Goal: Information Seeking & Learning: Learn about a topic

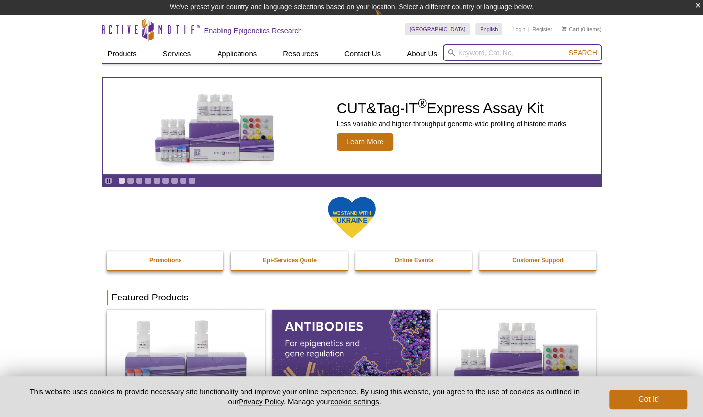
click at [469, 53] on input "search" at bounding box center [522, 52] width 159 height 17
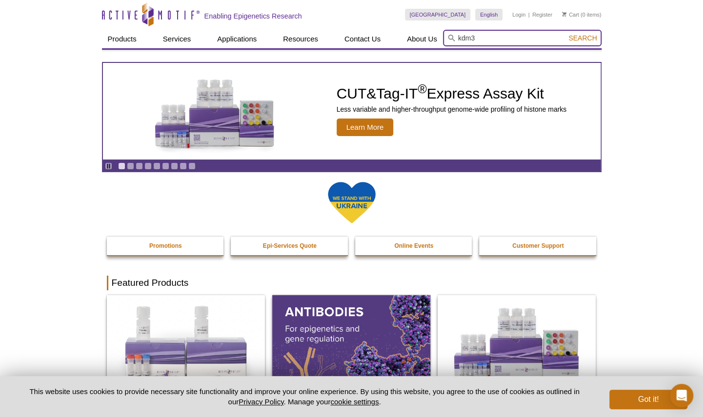
type input "kdm3"
click at [583, 37] on span "Search" at bounding box center [582, 38] width 28 height 8
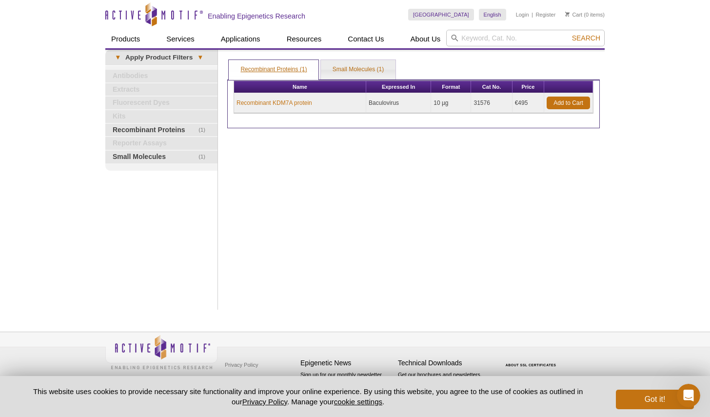
click at [297, 71] on link "Recombinant Proteins (1)" at bounding box center [274, 70] width 90 height 20
click at [276, 71] on link "Recombinant Proteins (1)" at bounding box center [274, 70] width 90 height 20
click at [354, 68] on link "Small Molecules (1)" at bounding box center [358, 70] width 75 height 20
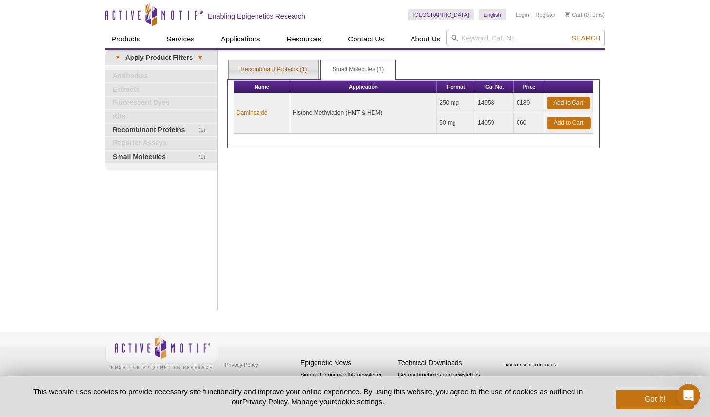
click at [282, 72] on link "Recombinant Proteins (1)" at bounding box center [274, 70] width 90 height 20
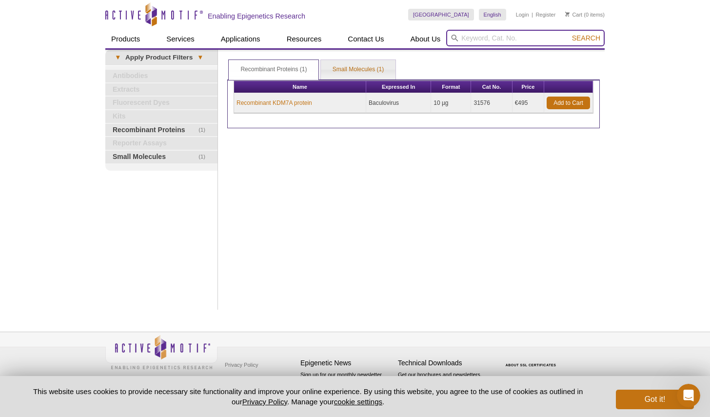
click at [479, 40] on input "search" at bounding box center [525, 38] width 159 height 17
type input "kdm3a"
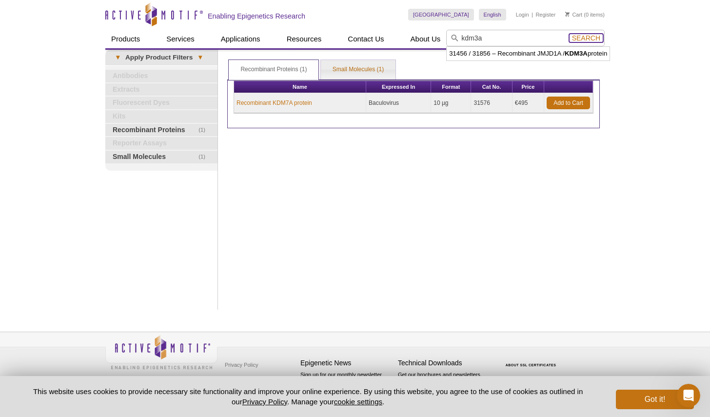
click at [590, 35] on span "Search" at bounding box center [586, 38] width 28 height 8
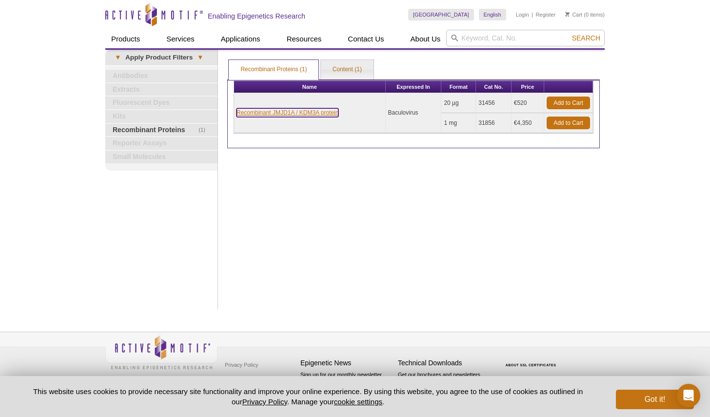
click at [324, 117] on link "Recombinant JMJD1A / KDM3A protein" at bounding box center [288, 112] width 102 height 9
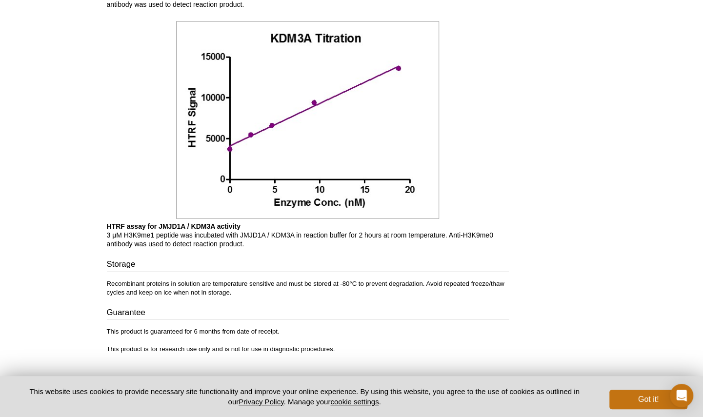
scroll to position [134, 0]
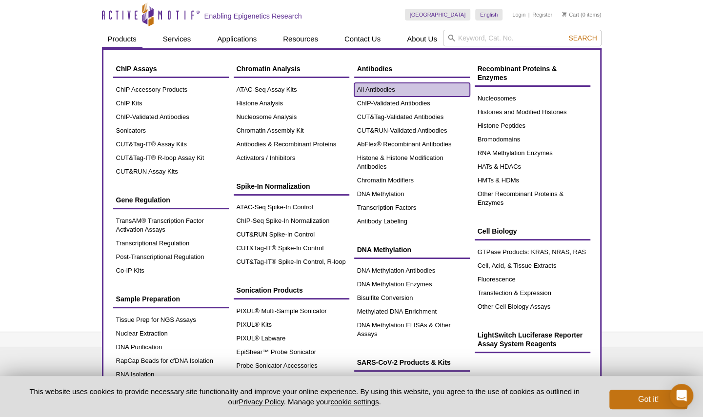
click at [382, 86] on link "All Antibodies" at bounding box center [412, 90] width 116 height 14
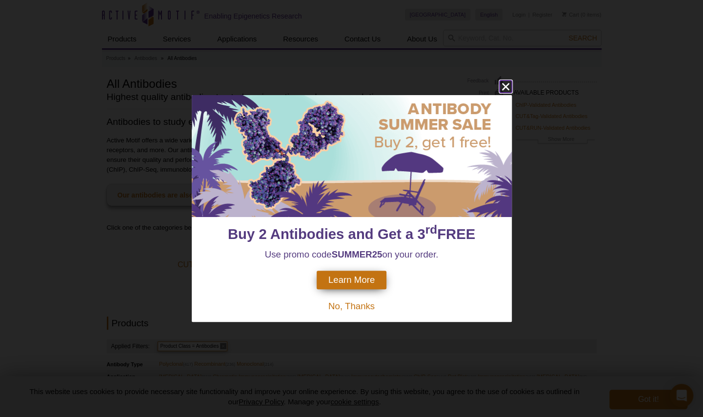
click at [506, 85] on icon "close" at bounding box center [506, 87] width 12 height 12
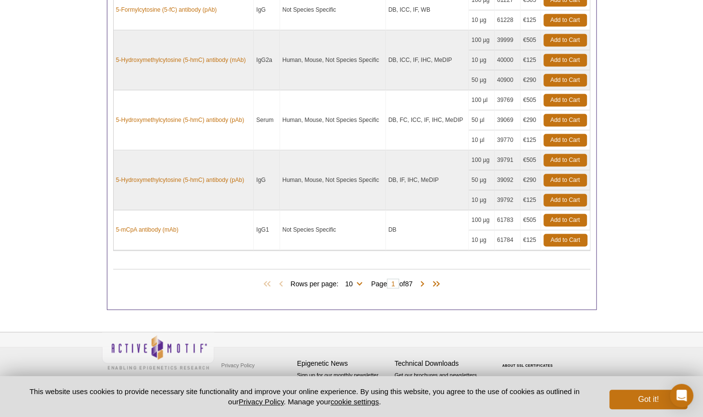
scroll to position [995, 0]
click at [355, 290] on select "10 25 50 100 All" at bounding box center [349, 285] width 21 height 9
select select "100"
click at [340, 290] on select "10 25 50 100 All" at bounding box center [349, 285] width 21 height 9
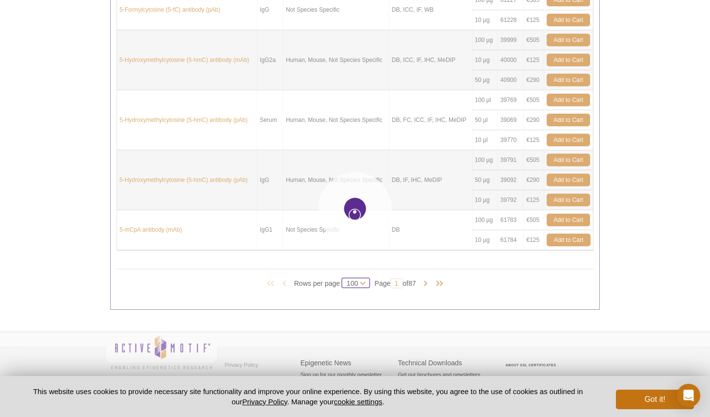
select select "100"
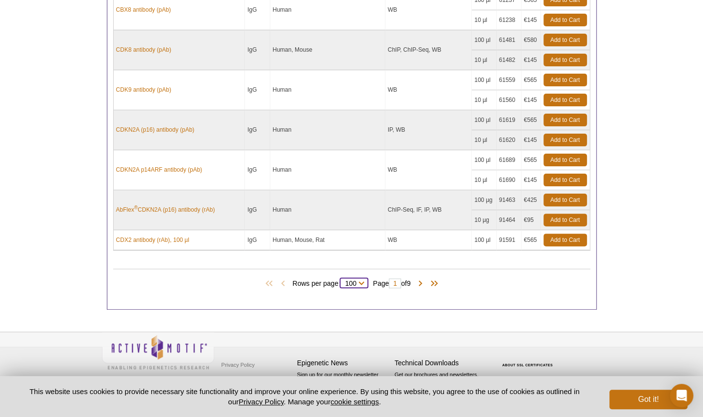
scroll to position [6051, 0]
click at [393, 279] on input "1" at bounding box center [395, 284] width 12 height 10
type input "3"
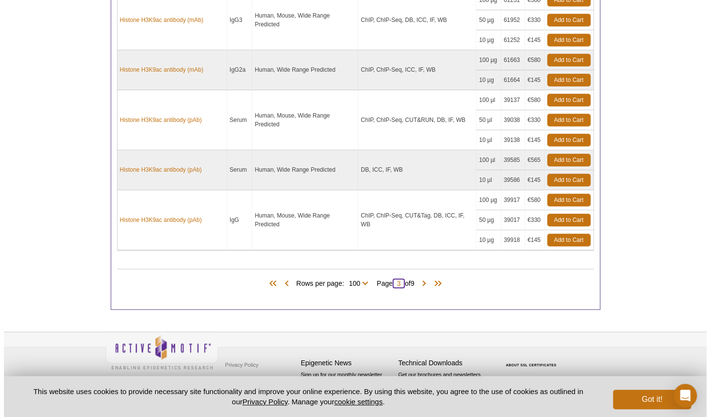
scroll to position [6309, 0]
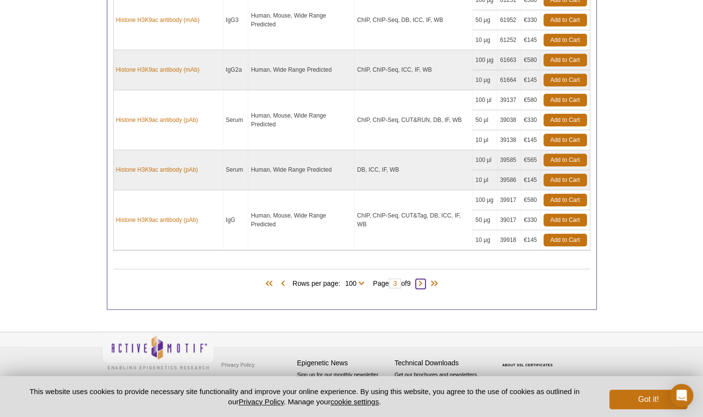
click at [425, 279] on span at bounding box center [421, 284] width 10 height 10
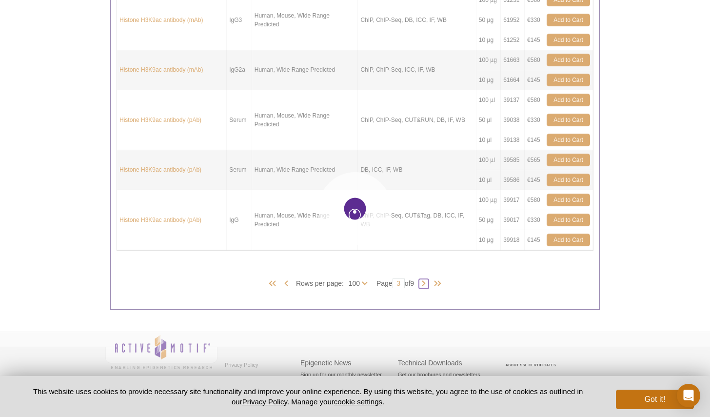
type input "4"
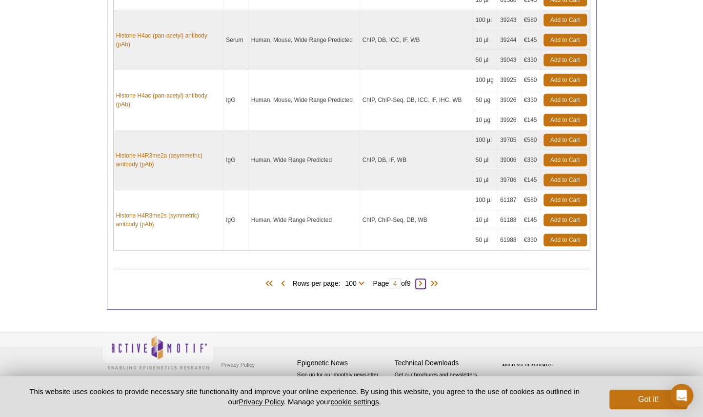
click at [425, 289] on span at bounding box center [421, 284] width 10 height 10
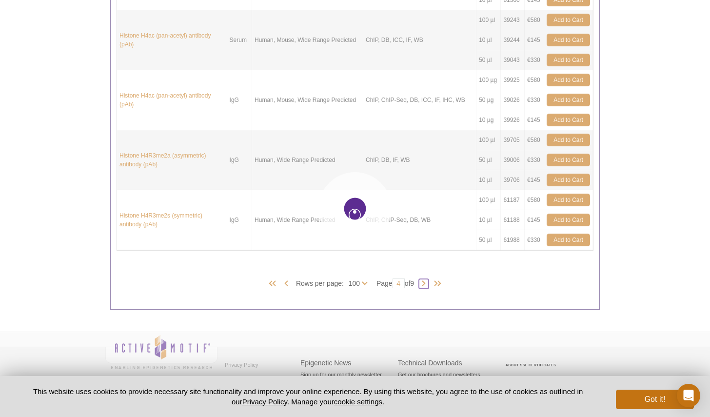
type input "5"
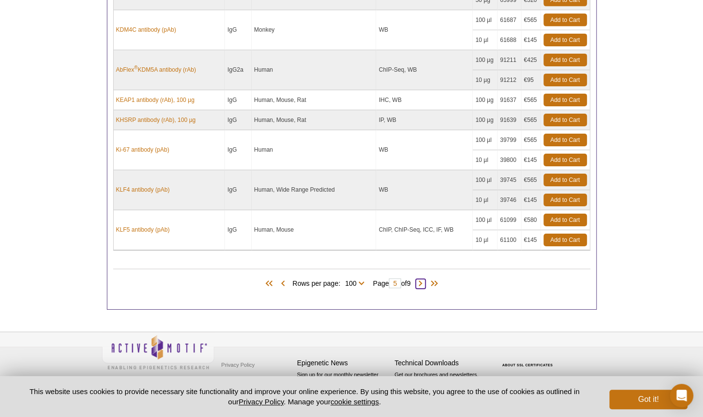
scroll to position [3917, 0]
